Goal: Communication & Community: Ask a question

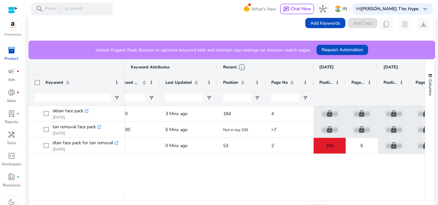
scroll to position [140, 0]
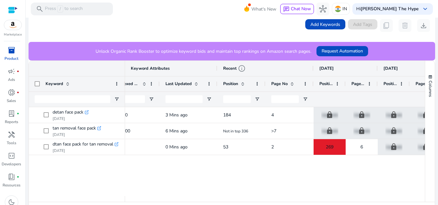
click at [64, 170] on div "detan face pack .st0{fill:#2c8af8} Sep 10, 2025 tan removal face pack .st0{fill…" at bounding box center [227, 151] width 396 height 89
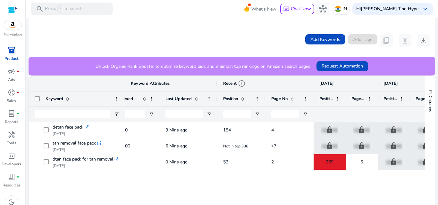
scroll to position [63, 0]
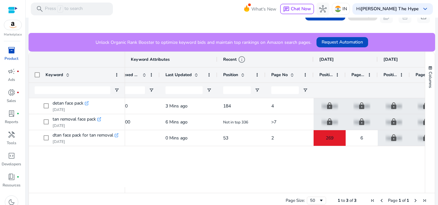
scroll to position [153, 0]
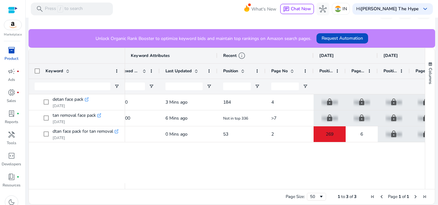
click at [64, 170] on div "detan face pack .st0{fill:#2c8af8} Sep 10, 2025 tan removal face pack .st0{fill…" at bounding box center [227, 139] width 396 height 89
drag, startPoint x: 0, startPoint y: 0, endPoint x: 64, endPoint y: 170, distance: 182.2
click at [64, 170] on div "detan face pack .st0{fill:#2c8af8} Sep 10, 2025 tan removal face pack .st0{fill…" at bounding box center [227, 139] width 396 height 89
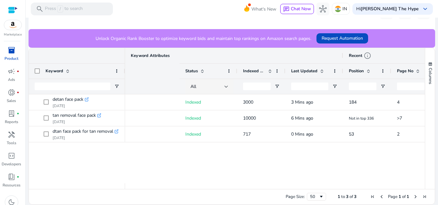
scroll to position [0, 126]
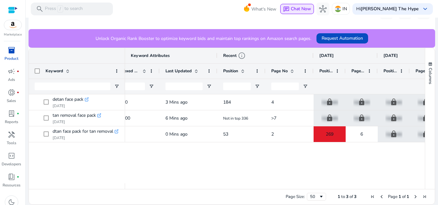
click at [311, 7] on span "Chat Now" at bounding box center [301, 9] width 20 height 6
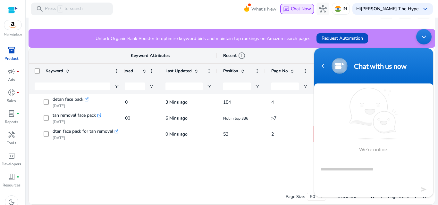
scroll to position [0, 0]
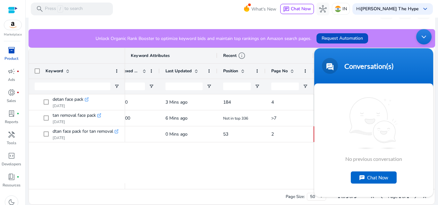
click at [366, 172] on div "Chat Now" at bounding box center [374, 178] width 46 height 12
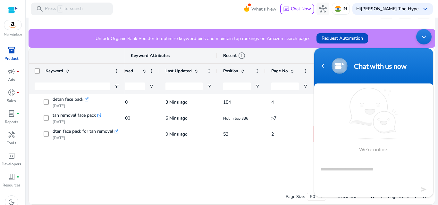
click at [366, 172] on textarea "Type your message and hit 'Enter'" at bounding box center [373, 174] width 119 height 22
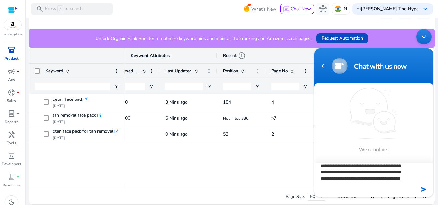
scroll to position [4, 0]
type textarea "**********"
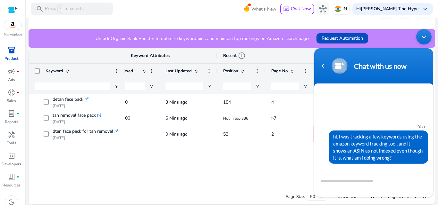
scroll to position [88, 0]
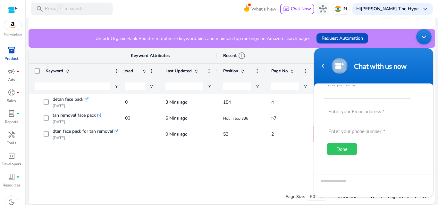
click at [370, 91] on input "text" at bounding box center [367, 90] width 87 height 15
type input "******"
click at [357, 111] on input "text" at bounding box center [367, 110] width 87 height 15
type input "*"
paste input "**********"
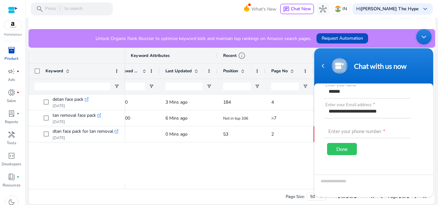
type input "**********"
click at [367, 134] on input "text" at bounding box center [367, 130] width 87 height 15
type input "**********"
click at [347, 147] on div "Done" at bounding box center [342, 149] width 30 height 12
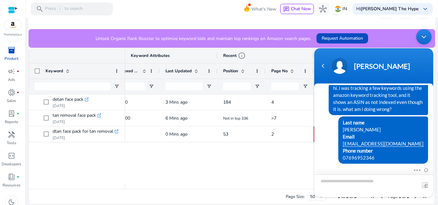
scroll to position [43, 0]
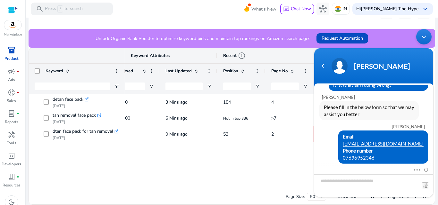
drag, startPoint x: 433, startPoint y: 129, endPoint x: 432, endPoint y: 113, distance: 16.4
click at [432, 113] on body "Andy satyen hi. i was tracking a few keywords using the amazon keyword tracking…" at bounding box center [373, 113] width 125 height 175
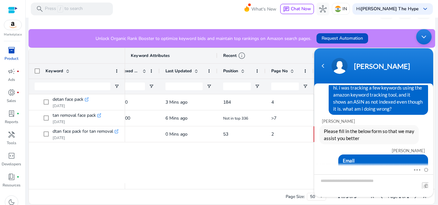
scroll to position [43, 0]
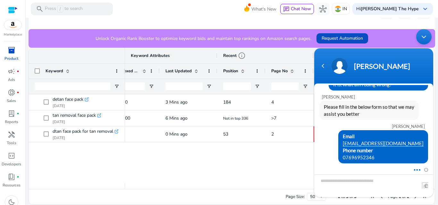
click at [414, 170] on span at bounding box center [415, 169] width 5 height 6
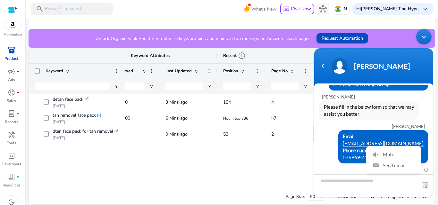
click at [337, 143] on div "Email marketing.cthyp@gmail.com Phone number 07696952346" at bounding box center [373, 146] width 109 height 33
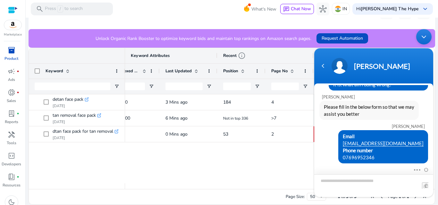
click at [345, 182] on textarea "Type your message and hit 'Enter'" at bounding box center [373, 186] width 119 height 23
type textarea "**********"
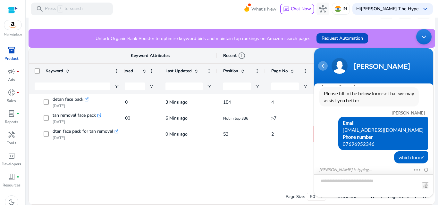
click at [321, 65] on div "Navigation go back" at bounding box center [323, 66] width 10 height 10
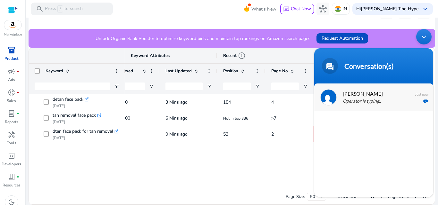
click at [344, 91] on span "[PERSON_NAME]" at bounding box center [373, 93] width 61 height 9
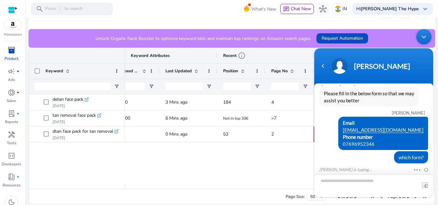
scroll to position [79, 0]
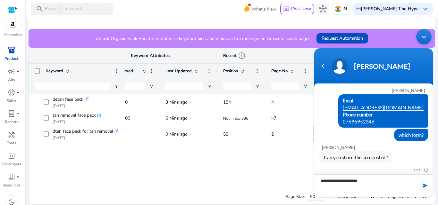
type textarea "**********"
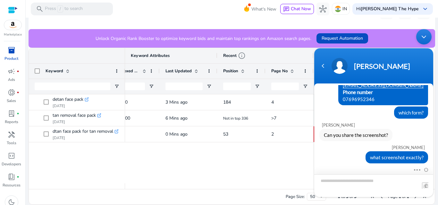
scroll to position [124, 0]
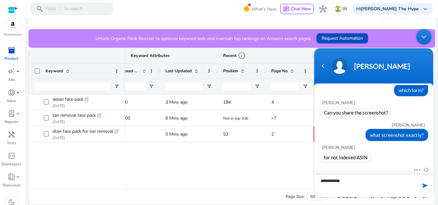
type textarea "**********"
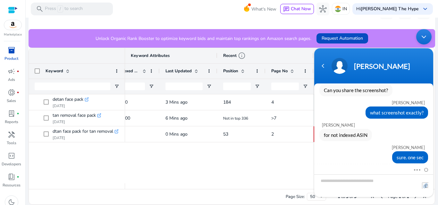
click at [426, 187] on input "file" at bounding box center [425, 186] width 6 height 6
type input "**********"
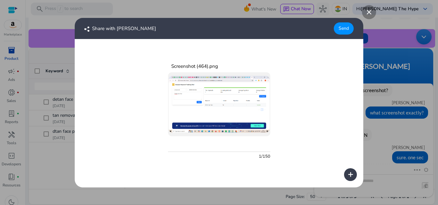
click at [339, 31] on div "Send" at bounding box center [344, 28] width 20 height 12
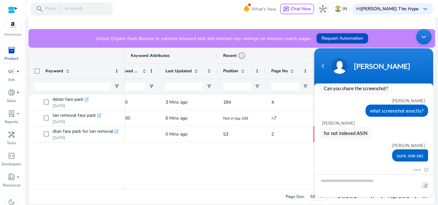
scroll to position [195, 0]
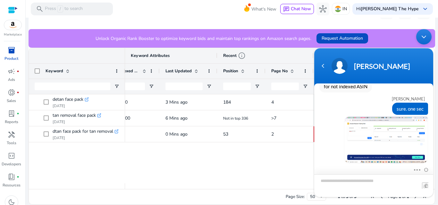
click at [326, 178] on textarea "Type your message and hit 'Enter'" at bounding box center [373, 186] width 119 height 23
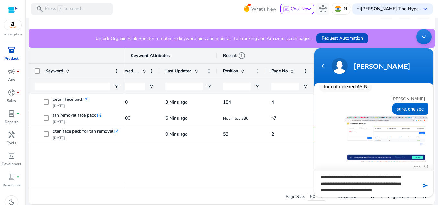
scroll to position [0, 0]
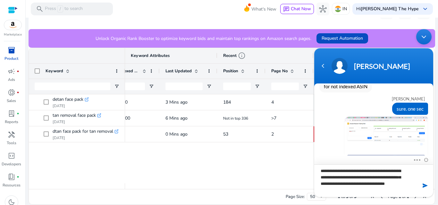
type textarea "**********"
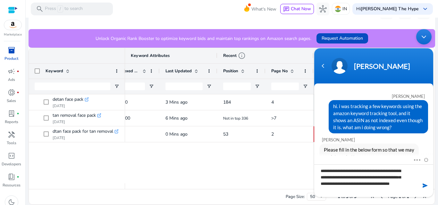
scroll to position [195, 0]
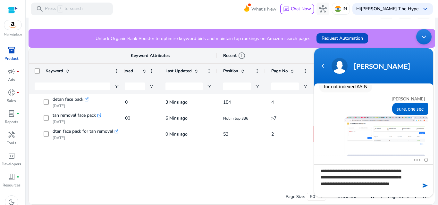
type textarea "**********"
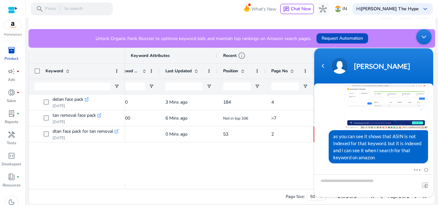
scroll to position [301, 0]
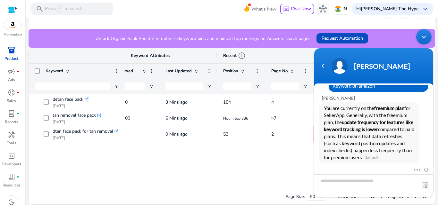
click at [83, 172] on div "detan face pack .st0{fill:#2c8af8} Sep 10, 2025 tan removal face pack .st0{fill…" at bounding box center [227, 139] width 396 height 89
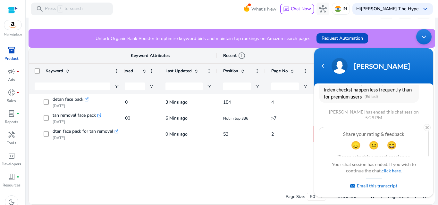
scroll to position [336, 0]
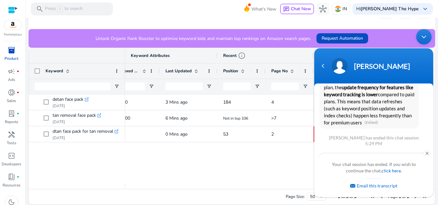
click at [257, 145] on div "Indexed 3000 3 Mins ago 184 4 lock Upgrade lock Upgrade lock Upgrade lock Upgra…" at bounding box center [275, 139] width 300 height 89
click at [253, 157] on div "Indexed 3000 3 Mins ago 184 4 lock Upgrade lock Upgrade lock Upgrade lock Upgra…" at bounding box center [275, 139] width 300 height 89
click at [324, 63] on div "Navigation go back" at bounding box center [323, 66] width 10 height 10
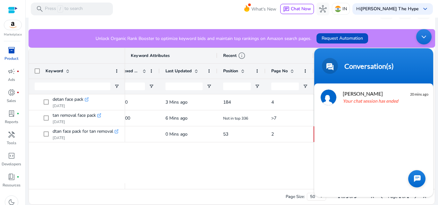
click at [278, 171] on div "Indexed 3000 3 Mins ago 184 4 lock Upgrade lock Upgrade lock Upgrade lock Upgra…" at bounding box center [275, 139] width 300 height 89
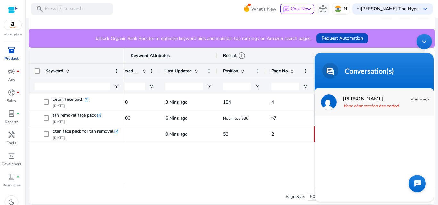
drag, startPoint x: 407, startPoint y: 63, endPoint x: 407, endPoint y: 92, distance: 29.2
click at [407, 92] on section "Conversation(s) satyen hi. i was tracking a few keywords using the amazon keywo…" at bounding box center [373, 127] width 119 height 149
click at [425, 43] on div "Minimize live chat window" at bounding box center [423, 41] width 15 height 15
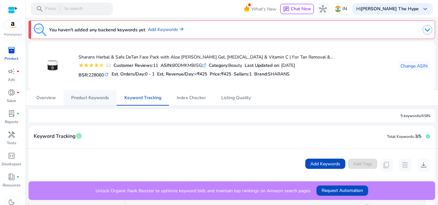
click at [85, 98] on span "Product Keywords" at bounding box center [90, 98] width 38 height 4
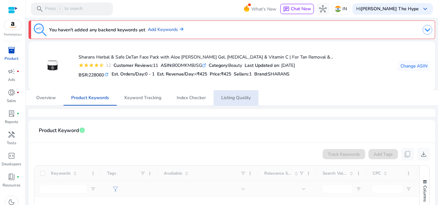
click at [162, 137] on mat-card-header "Product Keyword info" at bounding box center [232, 134] width 396 height 18
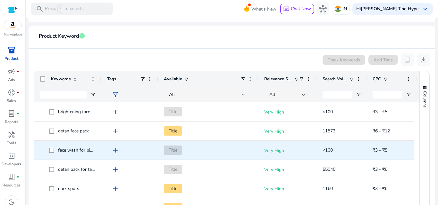
scroll to position [94, 0]
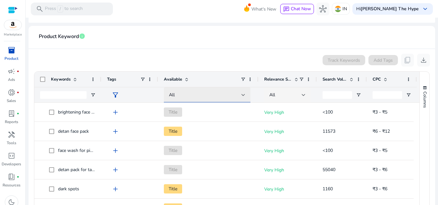
click at [183, 95] on div "All" at bounding box center [205, 95] width 72 height 7
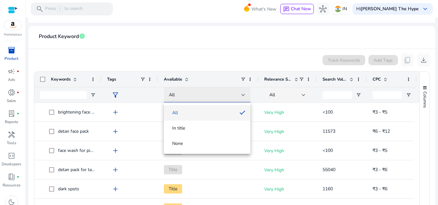
click at [183, 95] on div at bounding box center [219, 102] width 438 height 205
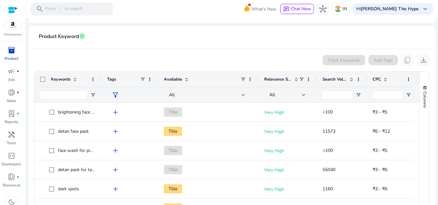
click at [195, 58] on div "Track Keywords Add Tags content_copy download" at bounding box center [232, 60] width 396 height 13
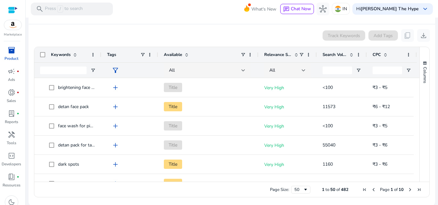
scroll to position [120, 0]
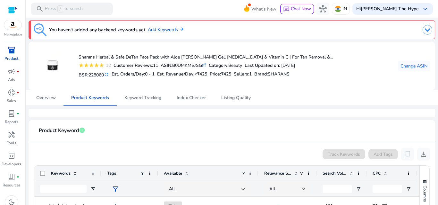
scroll to position [120, 0]
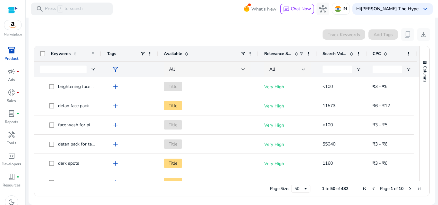
click at [60, 32] on div "Track Keywords Add Tags content_copy download" at bounding box center [232, 34] width 396 height 13
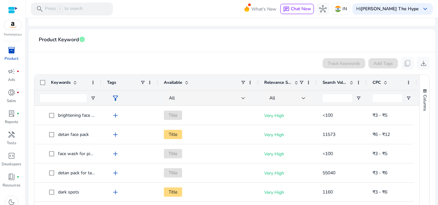
scroll to position [103, 0]
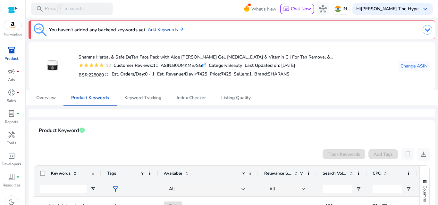
click at [91, 139] on mat-card-header "Product Keyword info" at bounding box center [232, 134] width 396 height 18
